Goal: Check status: Check status

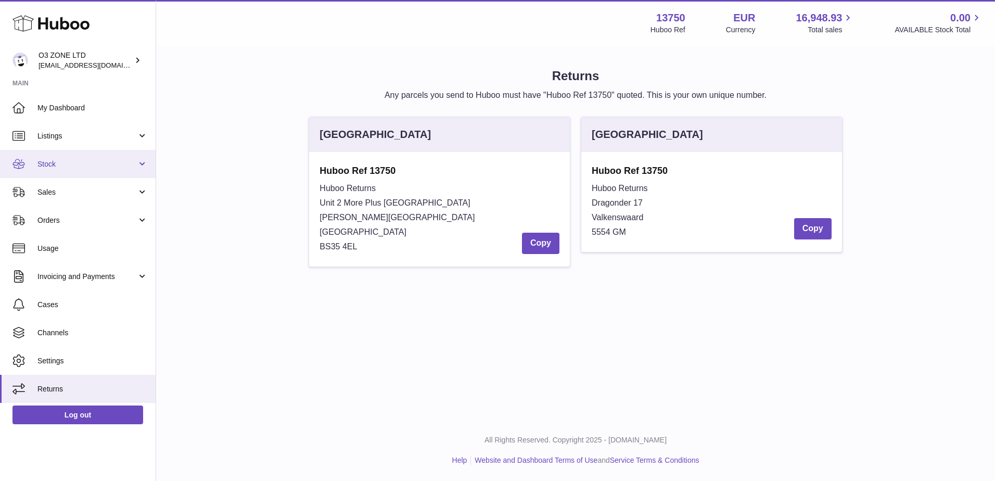
click at [87, 161] on span "Stock" at bounding box center [86, 164] width 99 height 10
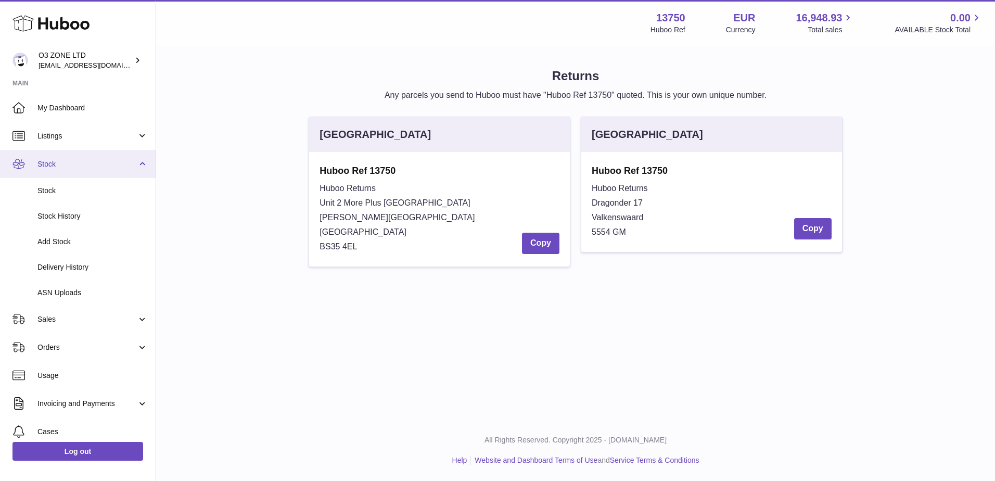
click at [85, 161] on span "Stock" at bounding box center [86, 164] width 99 height 10
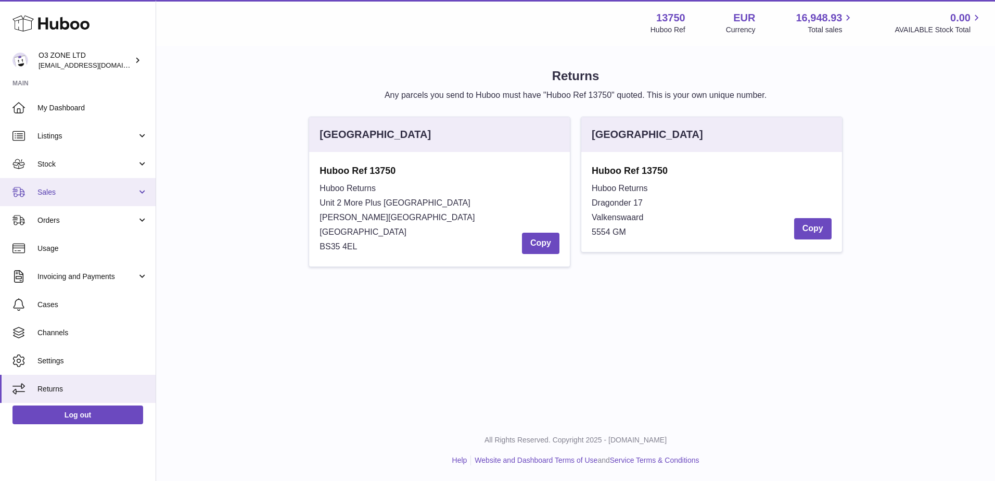
click at [49, 198] on link "Sales" at bounding box center [78, 192] width 156 height 28
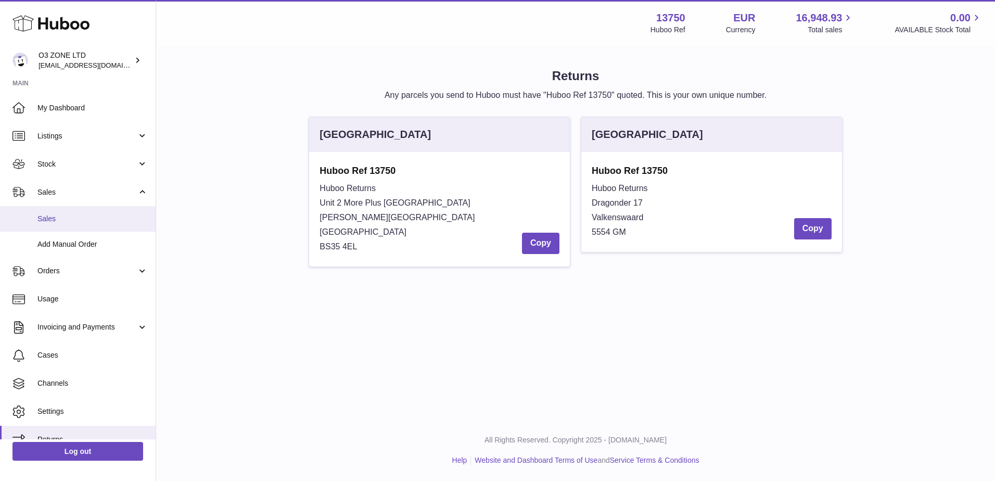
click at [51, 215] on span "Sales" at bounding box center [92, 219] width 110 height 10
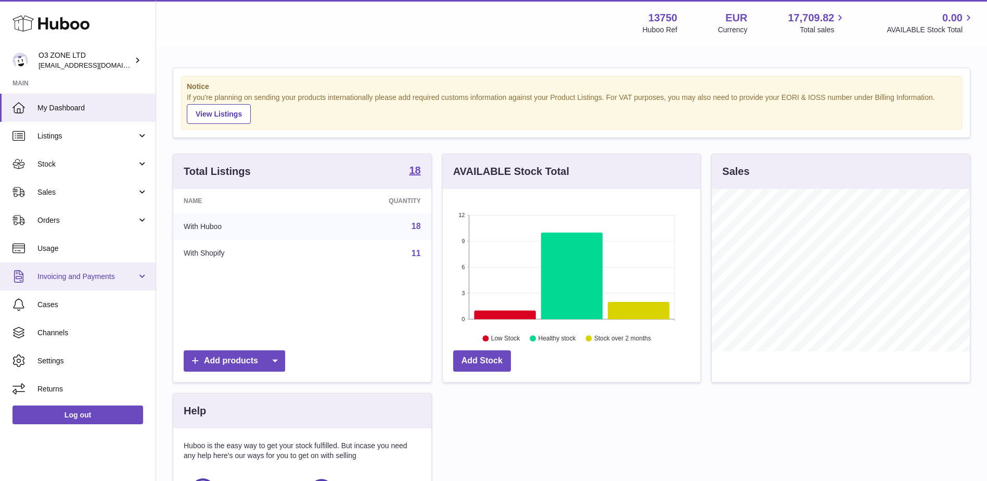
scroll to position [162, 258]
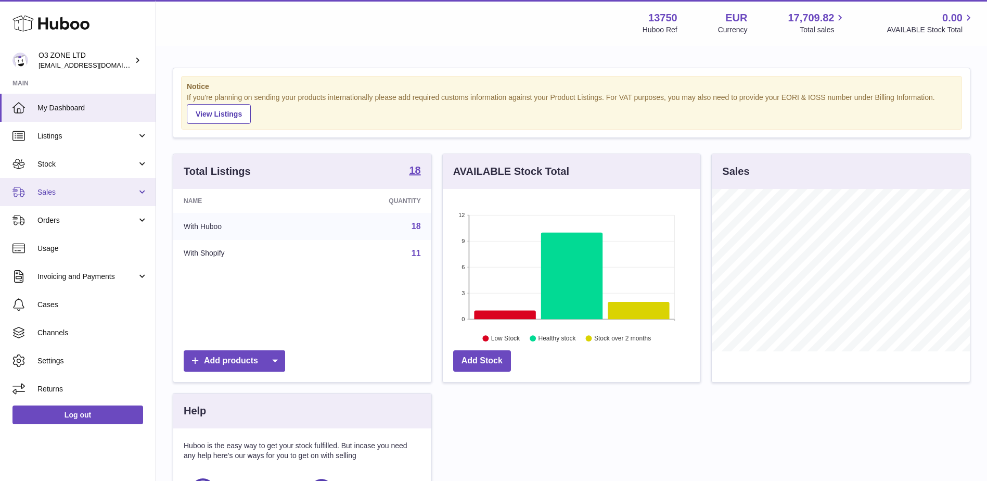
click at [46, 189] on span "Sales" at bounding box center [86, 192] width 99 height 10
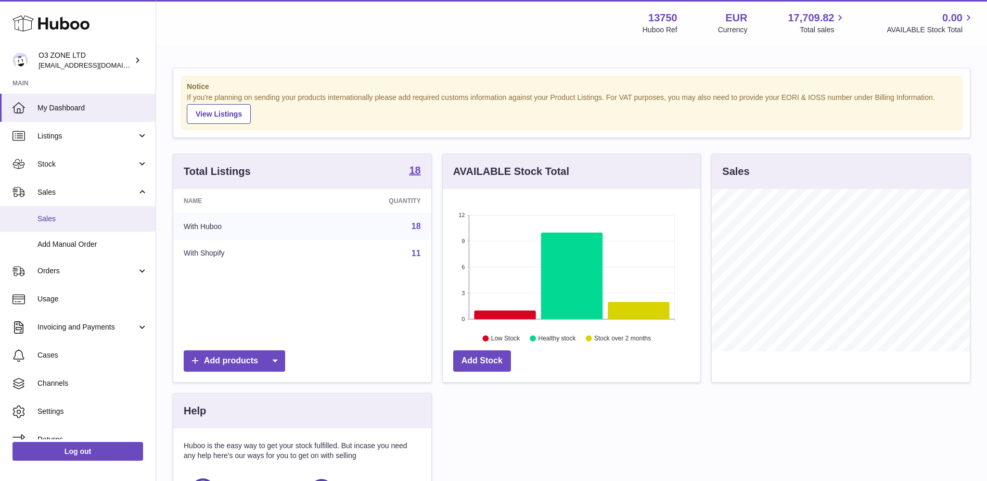
click at [51, 226] on link "Sales" at bounding box center [78, 218] width 156 height 25
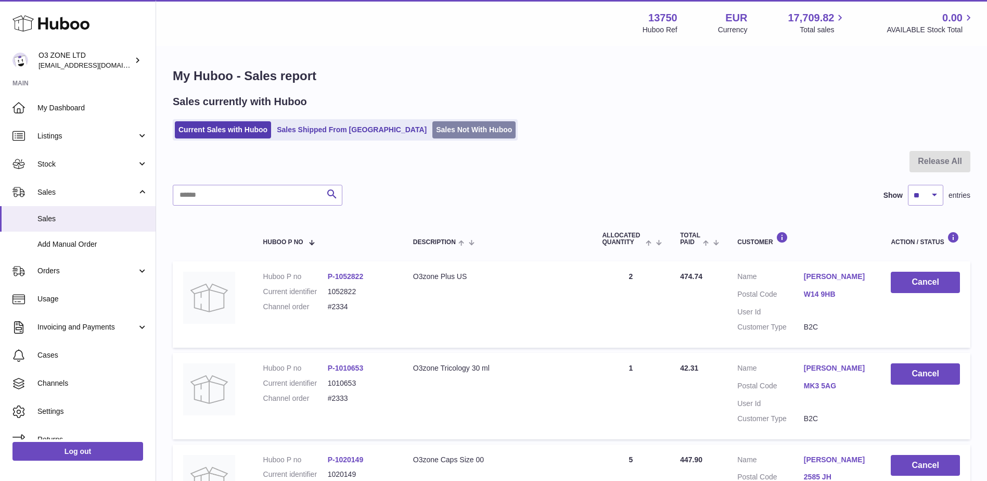
click at [432, 122] on link "Sales Not With Huboo" at bounding box center [473, 129] width 83 height 17
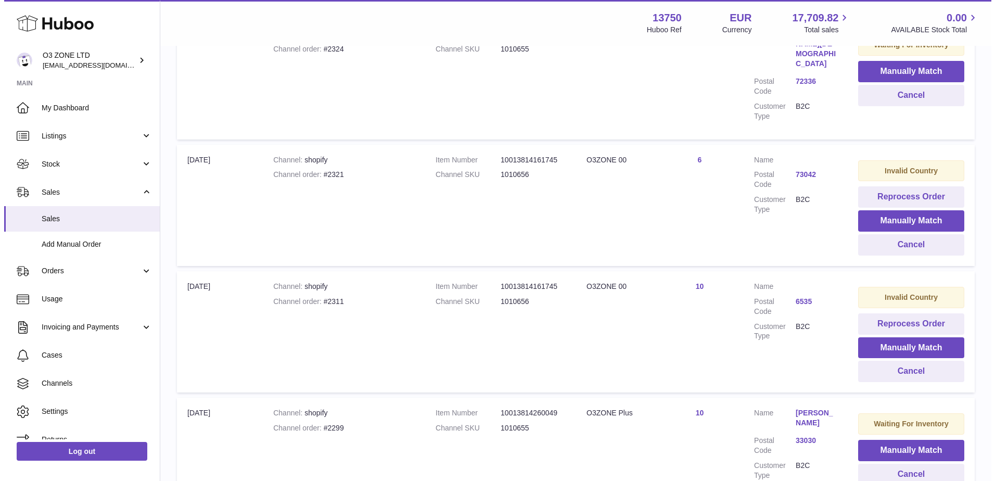
scroll to position [475, 0]
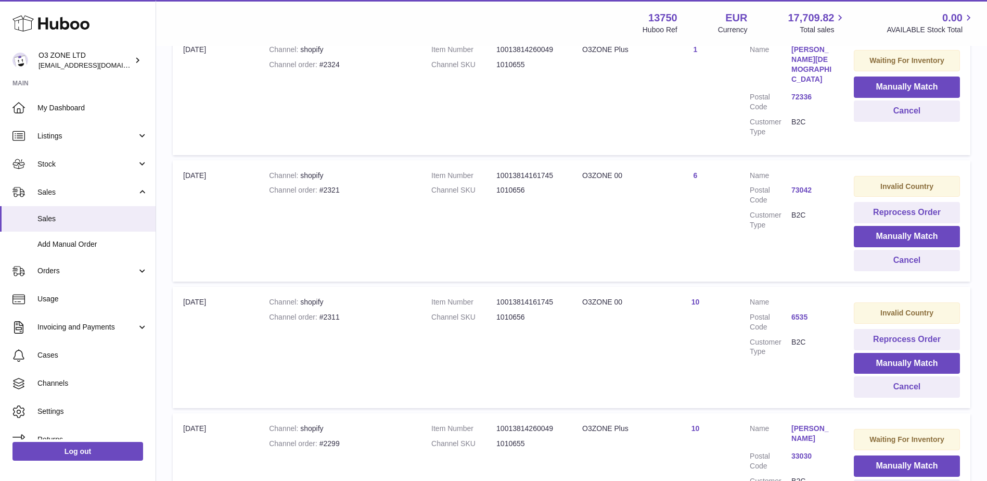
click at [804, 312] on link "6535" at bounding box center [812, 317] width 42 height 10
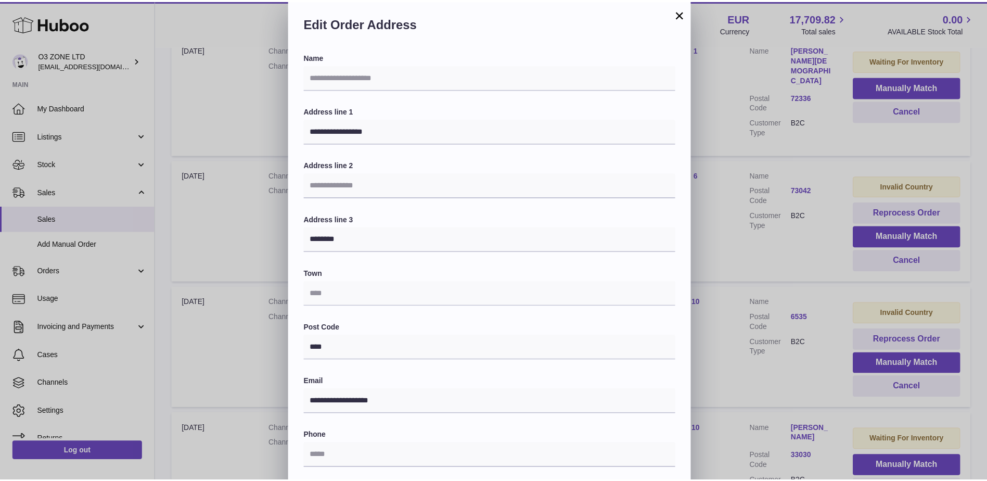
scroll to position [0, 0]
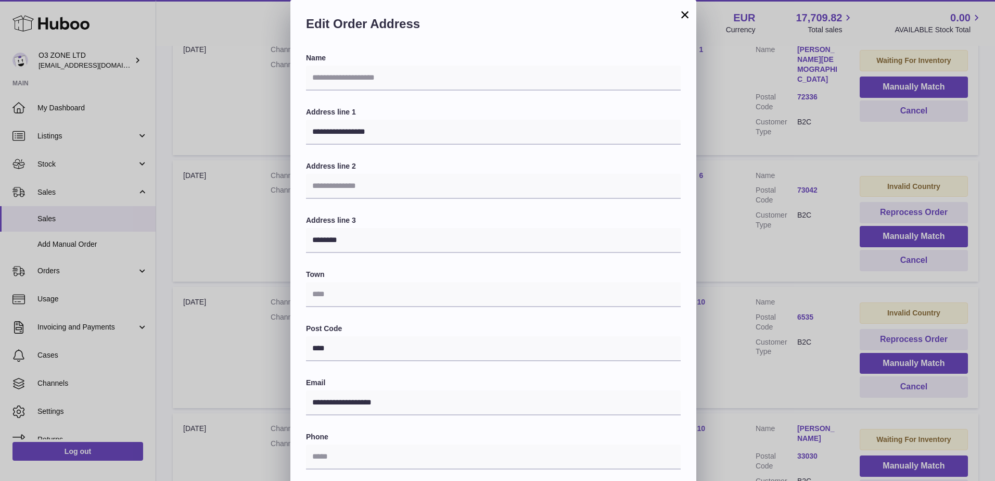
click at [810, 324] on div "**********" at bounding box center [497, 312] width 995 height 624
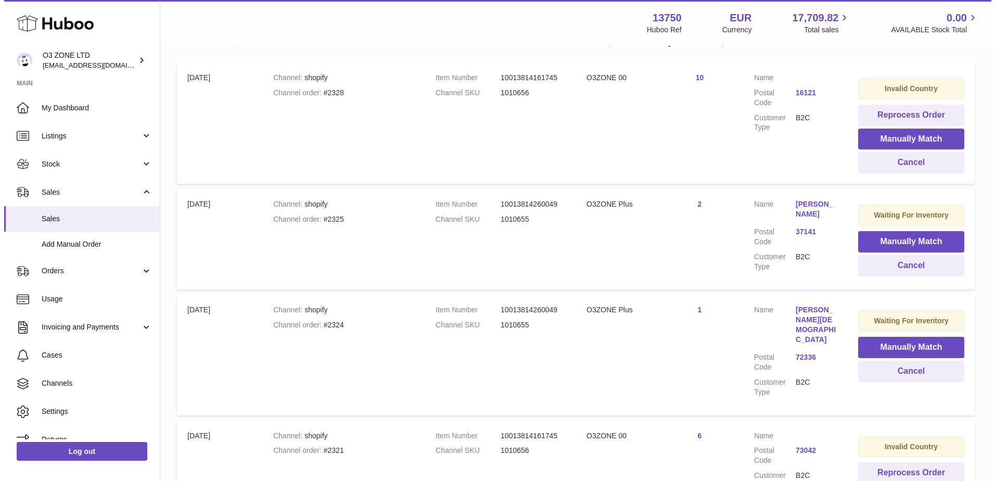
scroll to position [163, 0]
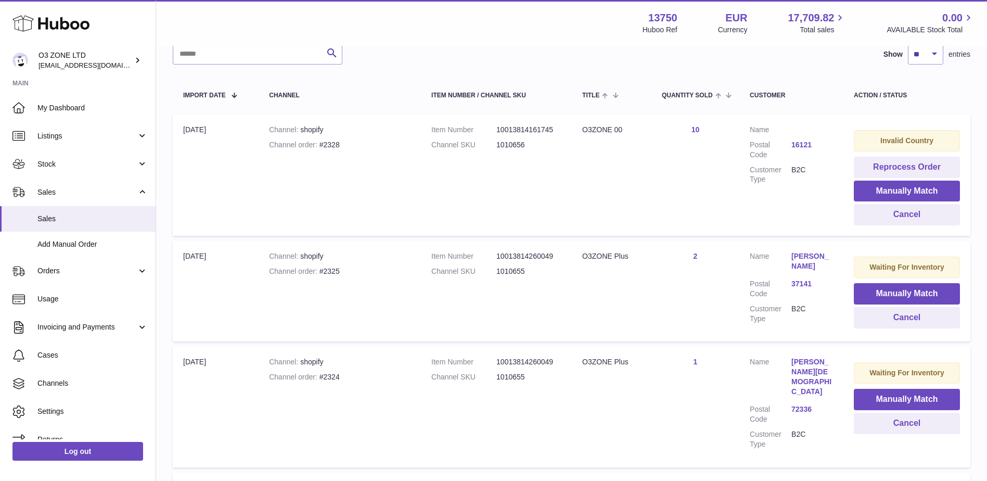
click at [797, 404] on link "72336" at bounding box center [812, 409] width 42 height 10
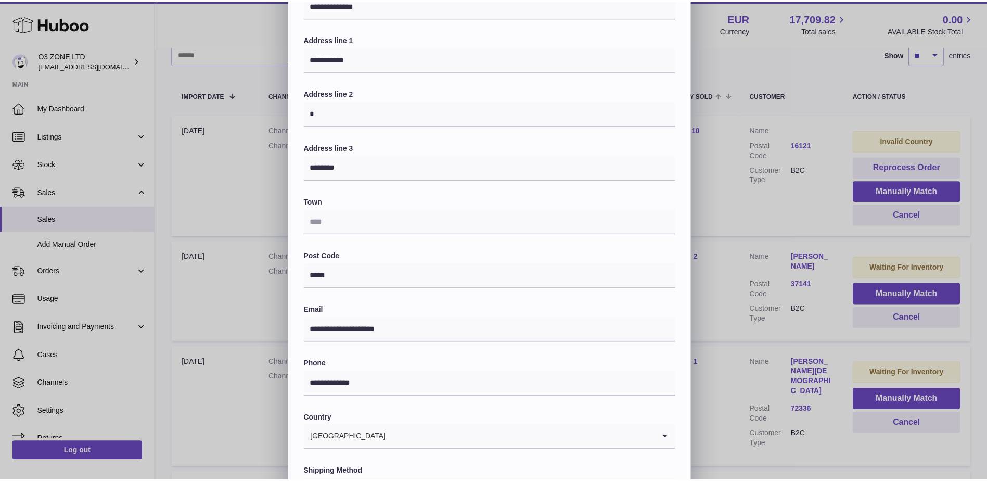
scroll to position [0, 0]
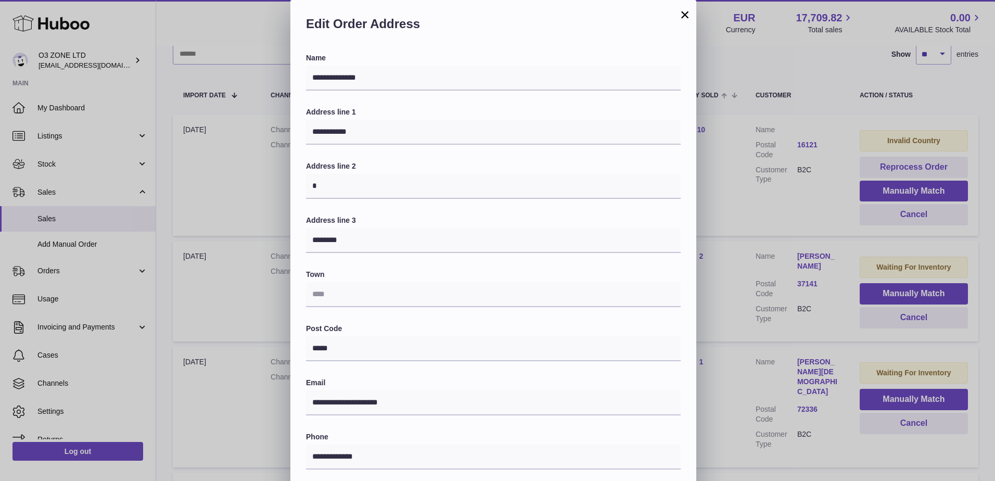
click at [748, 282] on div "**********" at bounding box center [497, 312] width 995 height 624
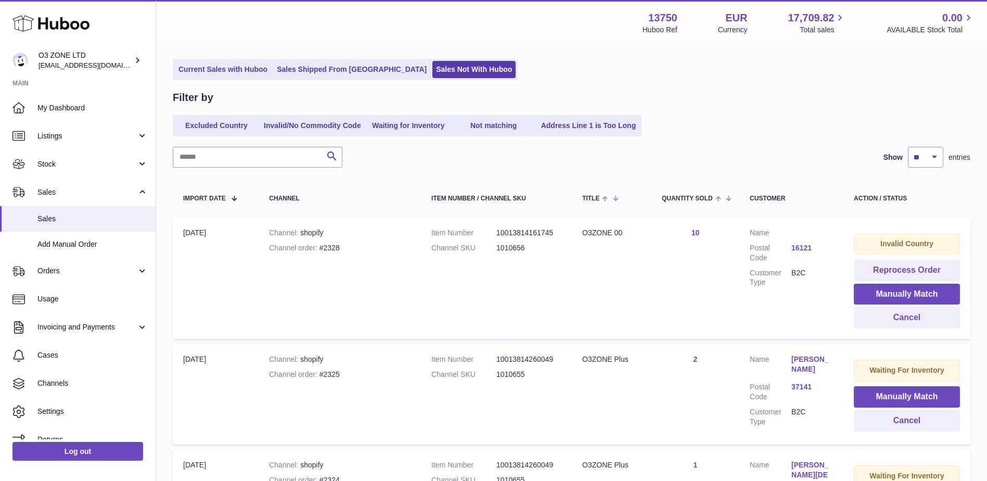
scroll to position [59, 0]
click at [799, 248] on link "16121" at bounding box center [812, 249] width 42 height 10
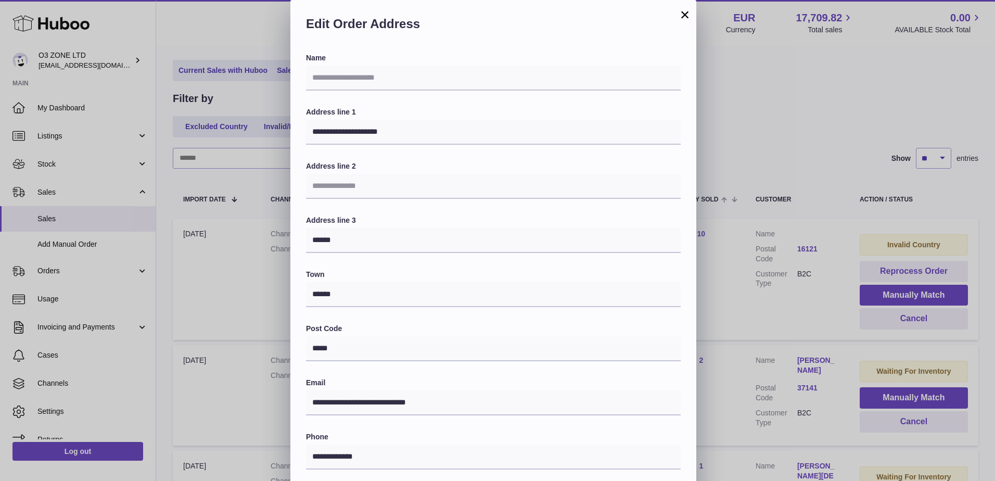
click at [682, 15] on button "×" at bounding box center [684, 14] width 12 height 12
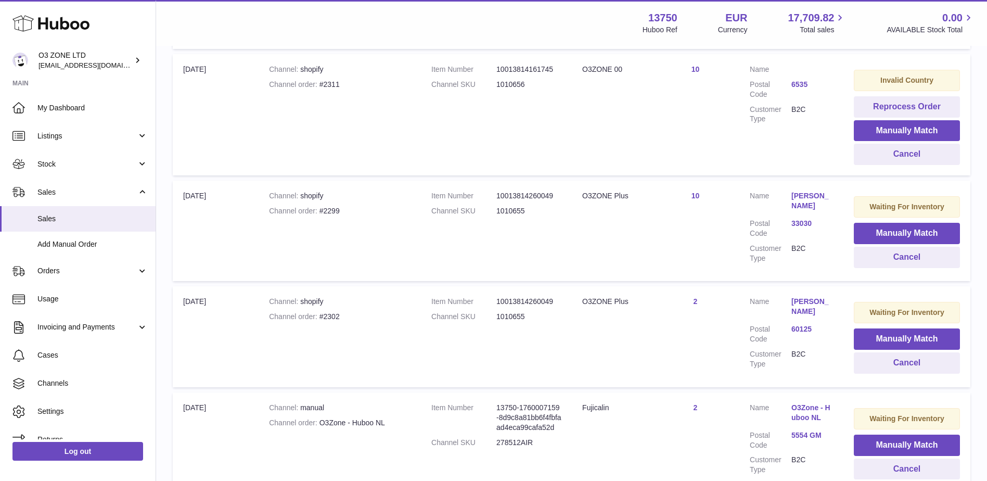
scroll to position [788, 0]
